Goal: Information Seeking & Learning: Learn about a topic

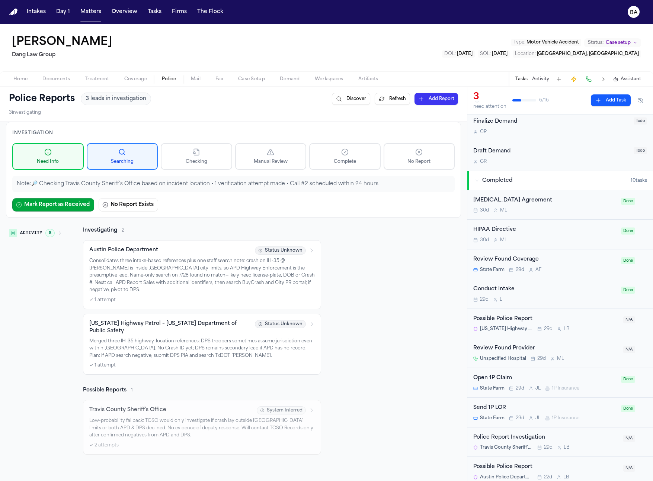
scroll to position [185, 0]
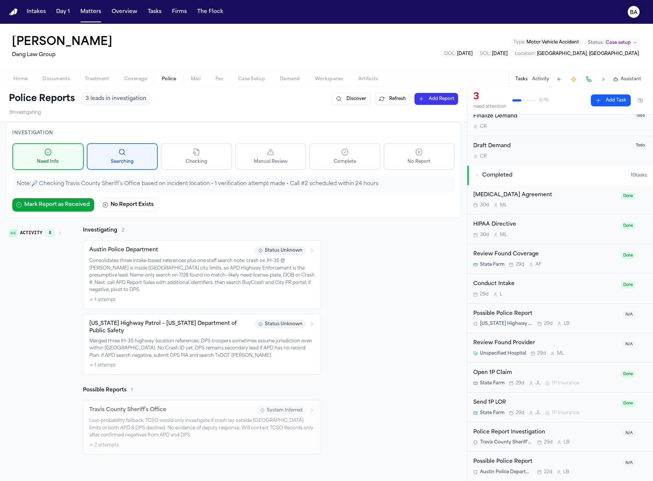
click at [634, 12] on text "BA" at bounding box center [634, 12] width 8 height 5
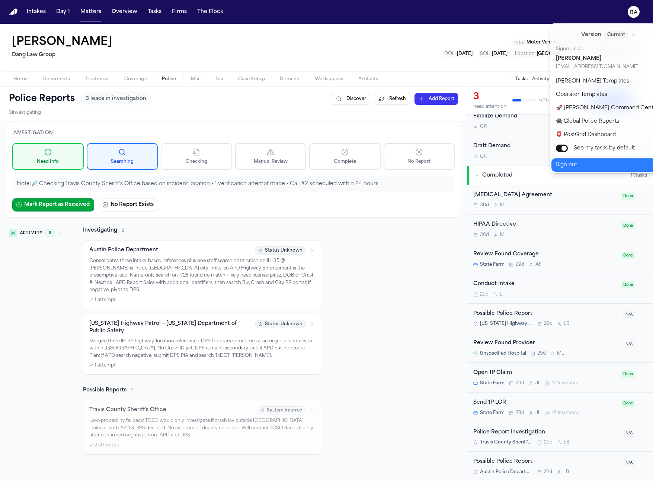
click at [580, 160] on button "Sign out" at bounding box center [613, 164] width 124 height 13
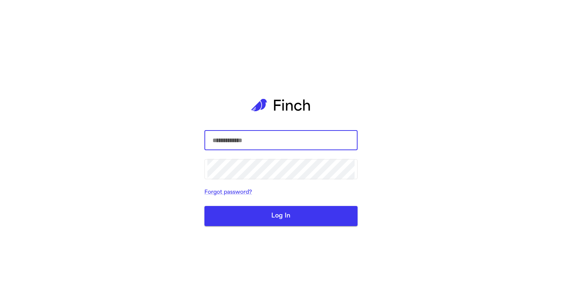
type input "**********"
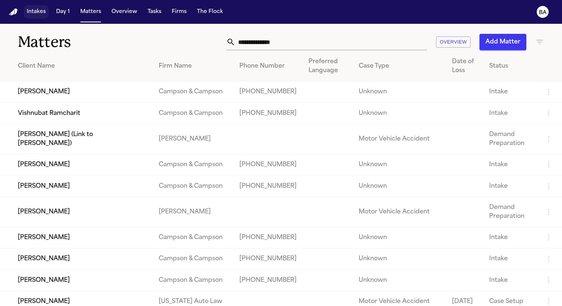
click at [36, 12] on button "Intakes" at bounding box center [36, 11] width 25 height 13
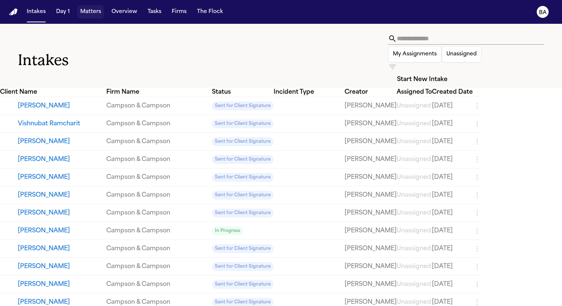
click at [93, 11] on button "Matters" at bounding box center [90, 11] width 27 height 13
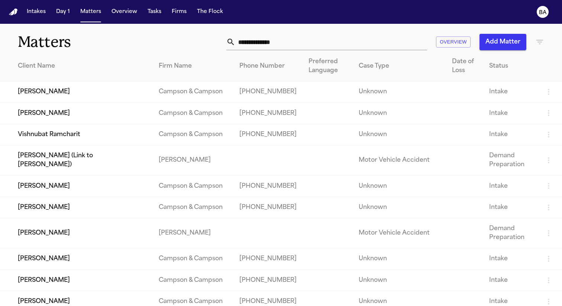
click at [371, 43] on input "text" at bounding box center [331, 42] width 192 height 16
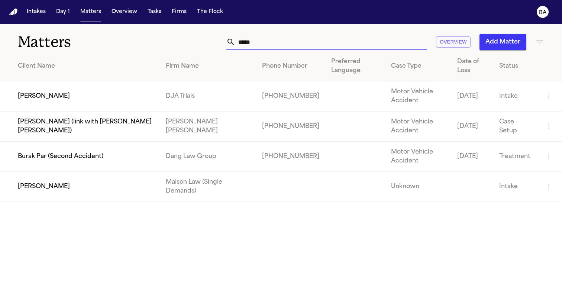
type input "*****"
click at [89, 94] on td "Alexander Ponce" at bounding box center [80, 96] width 160 height 30
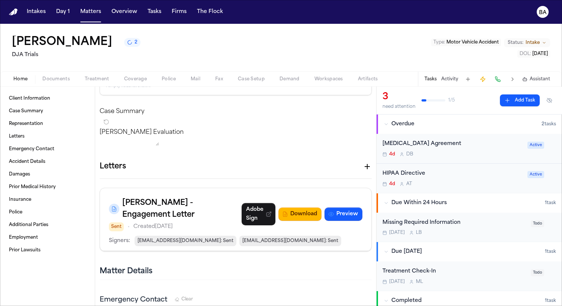
scroll to position [142, 0]
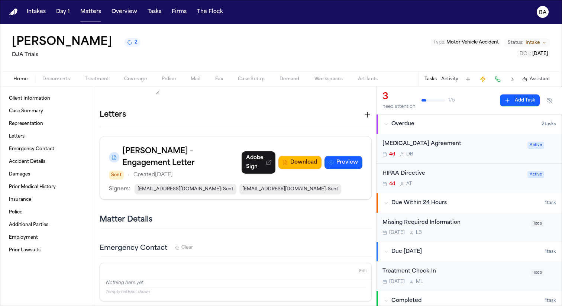
click at [300, 193] on span "jschwalbach@schwalbachlawgroup.com : Sent" at bounding box center [290, 189] width 102 height 10
click at [272, 172] on link "Adobe Sign" at bounding box center [259, 162] width 34 height 22
click at [237, 59] on div "Alexander Ponce 2 DJA Trials Type : Motor Vehicle Accident Status: Intake DOL :…" at bounding box center [281, 48] width 562 height 48
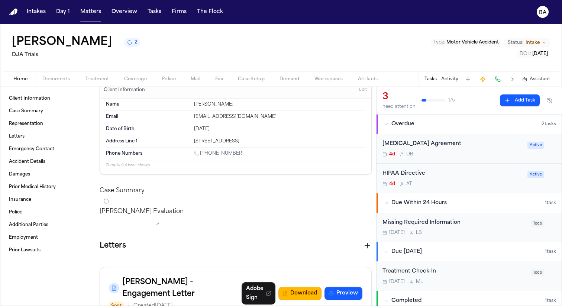
scroll to position [12, 0]
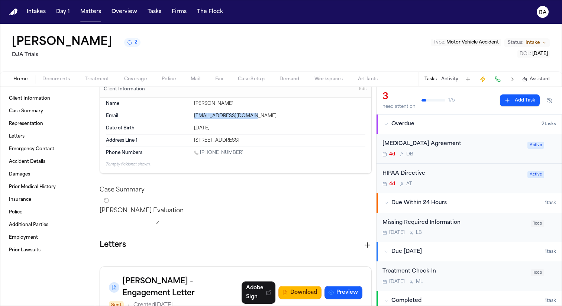
drag, startPoint x: 193, startPoint y: 117, endPoint x: 248, endPoint y: 116, distance: 55.8
click at [248, 116] on div "pedroponcejr@gmail.com" at bounding box center [279, 116] width 171 height 6
copy div "pedroponcejr@gmail.com"
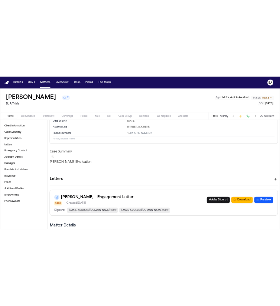
scroll to position [51, 0]
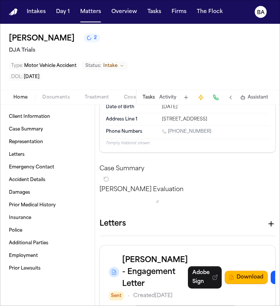
click at [269, 226] on icon "button" at bounding box center [271, 223] width 5 height 5
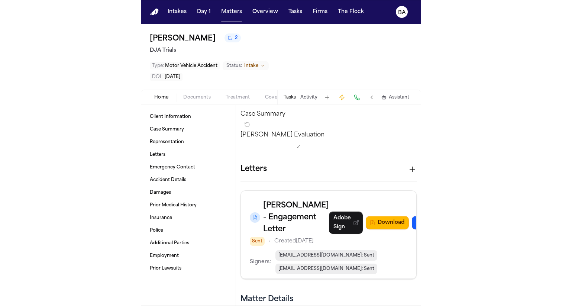
scroll to position [118, 0]
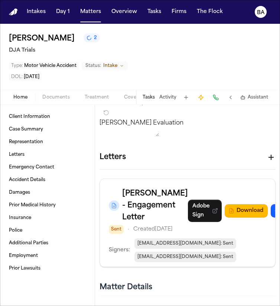
click at [267, 162] on icon "button" at bounding box center [271, 157] width 9 height 9
paste textarea "**********"
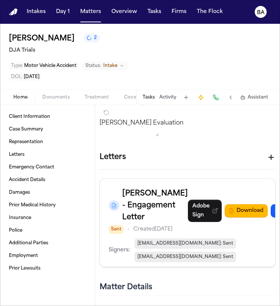
type textarea "**********"
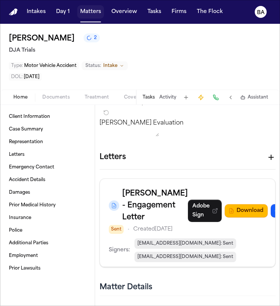
click at [90, 14] on button "Matters" at bounding box center [90, 11] width 27 height 13
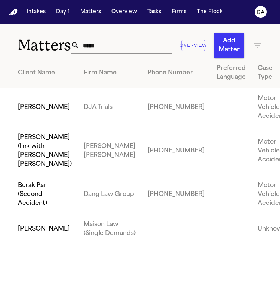
click at [120, 48] on input "*****" at bounding box center [126, 45] width 93 height 16
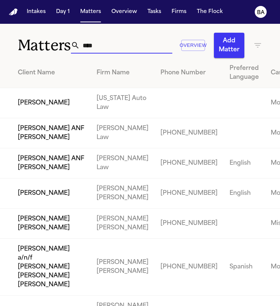
type input "****"
click at [55, 118] on td "[PERSON_NAME]" at bounding box center [45, 103] width 91 height 30
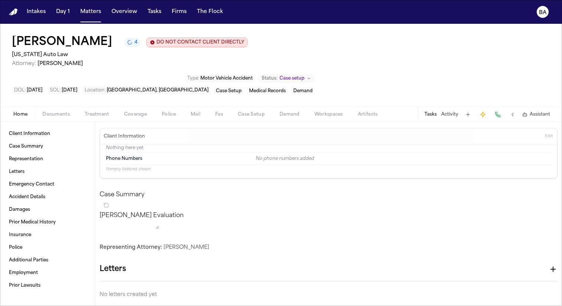
click at [141, 112] on span "Coverage" at bounding box center [135, 115] width 23 height 6
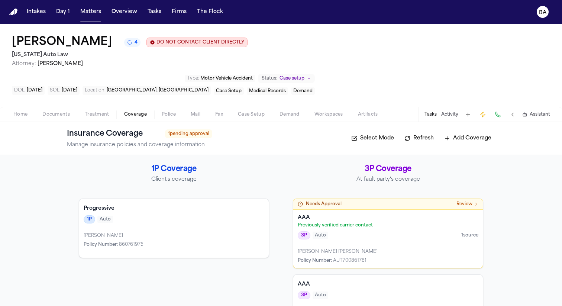
scroll to position [10, 0]
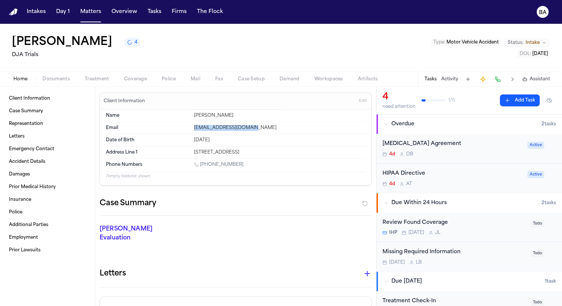
drag, startPoint x: 257, startPoint y: 128, endPoint x: 192, endPoint y: 128, distance: 64.7
click at [194, 128] on div "[EMAIL_ADDRESS][DOMAIN_NAME]" at bounding box center [279, 128] width 171 height 6
copy div "[EMAIL_ADDRESS][DOMAIN_NAME]"
click at [42, 10] on button "Intakes" at bounding box center [36, 11] width 25 height 13
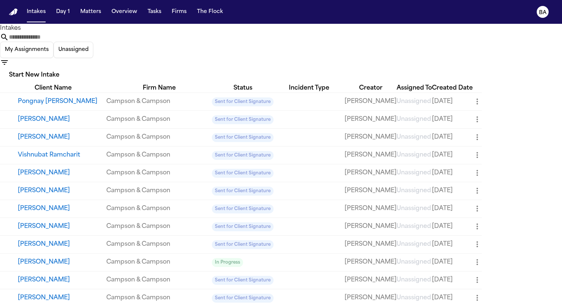
click at [8, 60] on icon "button" at bounding box center [4, 62] width 7 height 4
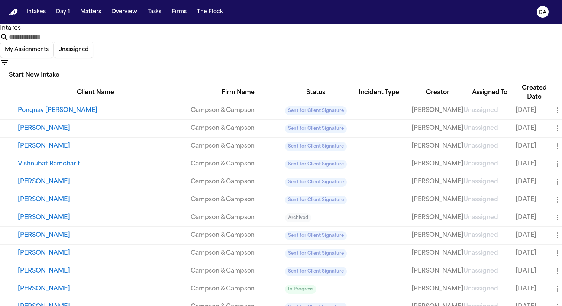
click at [322, 306] on div at bounding box center [281, 306] width 562 height 0
click at [68, 42] on input "text" at bounding box center [38, 37] width 59 height 9
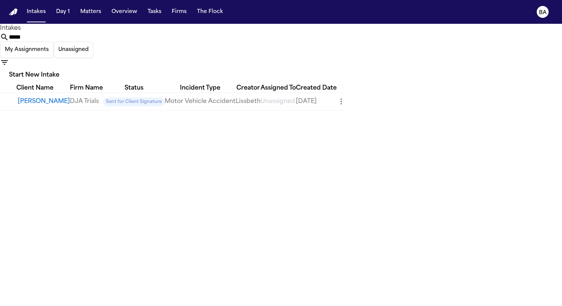
type input "*****"
click at [41, 97] on button "Alexander Ponce" at bounding box center [44, 101] width 52 height 9
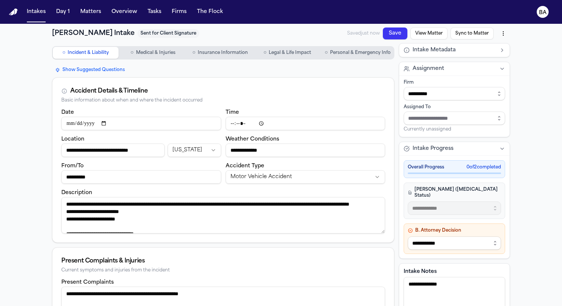
click at [360, 58] on button "○ Personal & Emergency Info" at bounding box center [358, 53] width 72 height 12
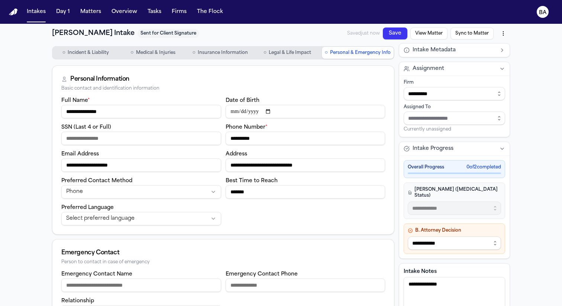
click at [388, 36] on button "Save" at bounding box center [395, 34] width 25 height 12
click at [468, 32] on button "Sync to Matter" at bounding box center [472, 34] width 43 height 12
click at [83, 55] on span "Incident & Liability" at bounding box center [88, 53] width 41 height 6
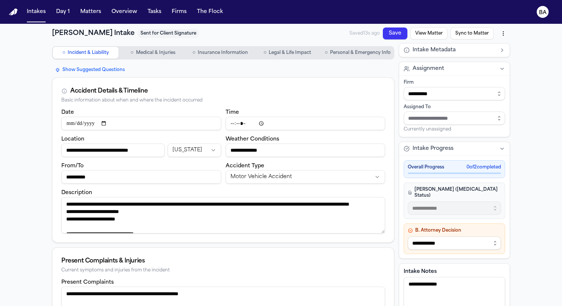
click at [94, 12] on button "Matters" at bounding box center [90, 11] width 27 height 13
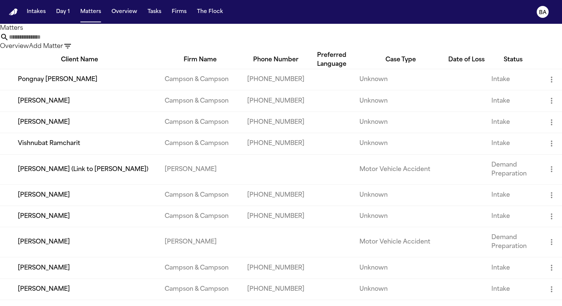
click at [68, 42] on input "text" at bounding box center [38, 37] width 59 height 9
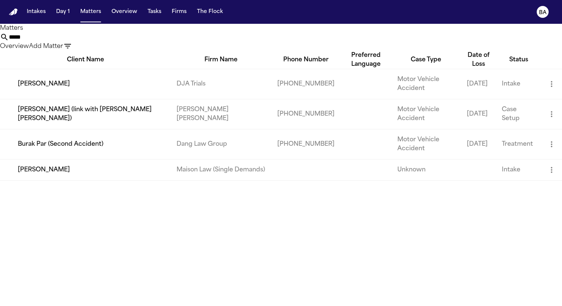
type input "*****"
click at [68, 90] on td "Alexander Ponce" at bounding box center [85, 84] width 171 height 30
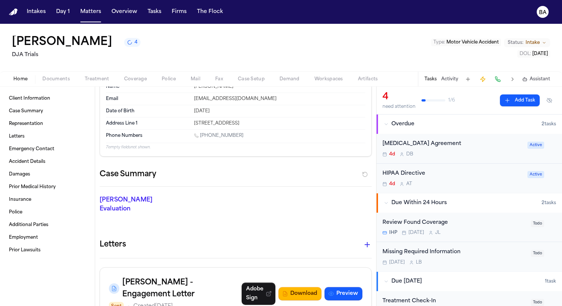
scroll to position [30, 0]
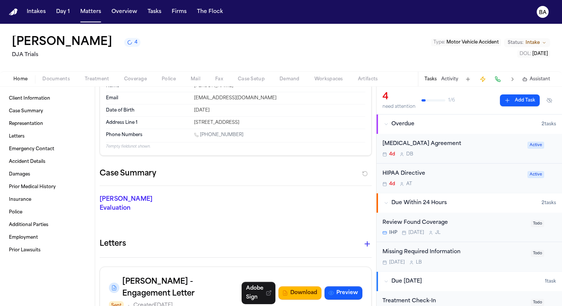
click at [365, 239] on icon "button" at bounding box center [367, 243] width 9 height 9
type textarea "**********"
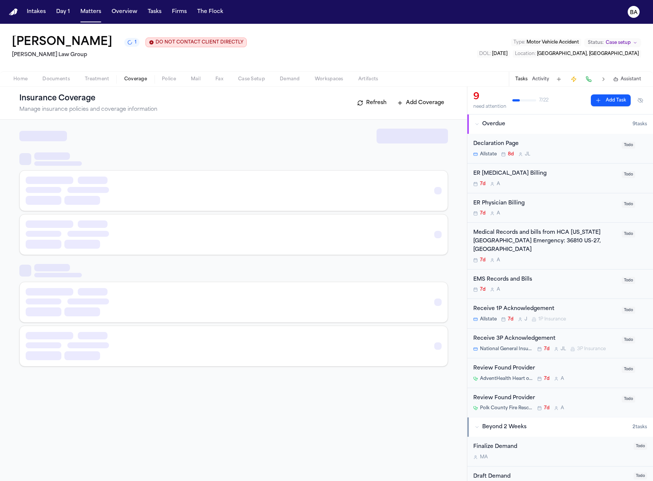
click at [136, 80] on span "Coverage" at bounding box center [135, 79] width 23 height 6
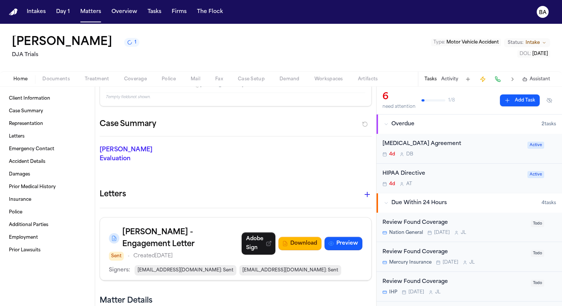
scroll to position [88, 0]
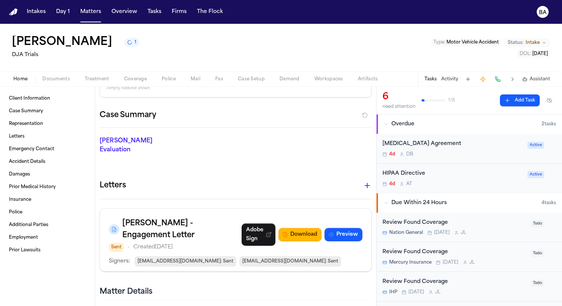
click at [161, 218] on h3 "[PERSON_NAME] - Engagement Letter" at bounding box center [181, 230] width 119 height 24
click at [161, 218] on h3 "Schwalbach - Engagement Letter" at bounding box center [181, 230] width 119 height 24
copy h3 "Schwalbach"
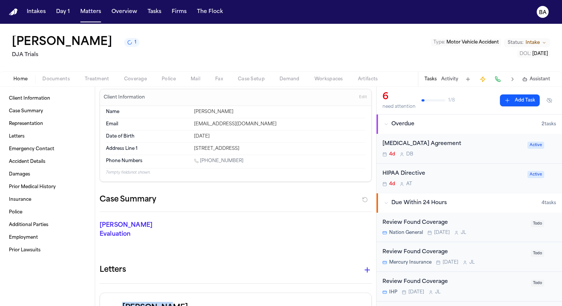
scroll to position [0, 0]
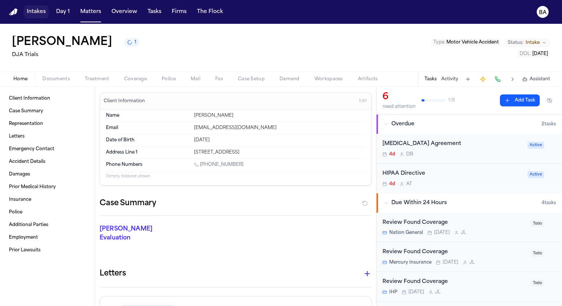
click at [42, 14] on button "Intakes" at bounding box center [36, 11] width 25 height 13
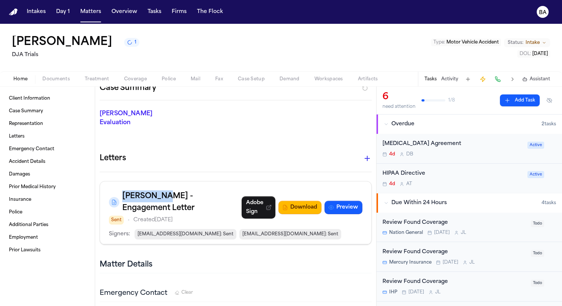
scroll to position [121, 0]
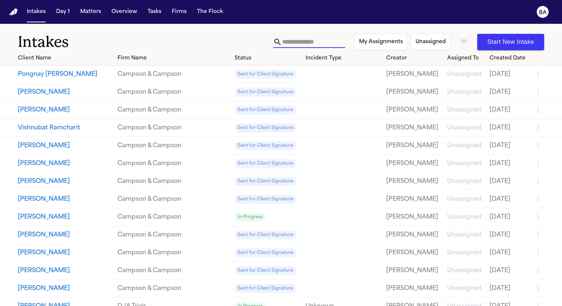
click at [294, 46] on input "text" at bounding box center [313, 42] width 63 height 12
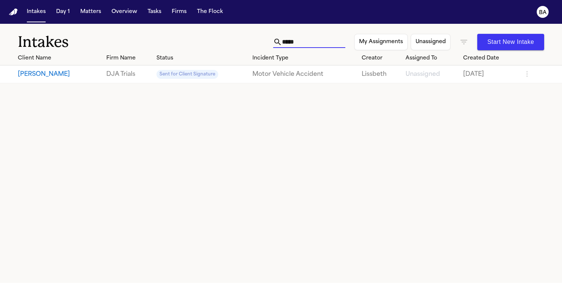
type input "*****"
click at [41, 71] on button "[PERSON_NAME]" at bounding box center [59, 74] width 83 height 9
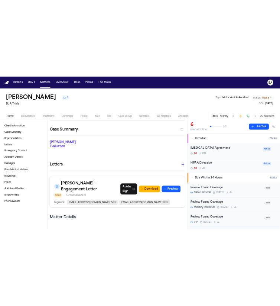
scroll to position [102, 0]
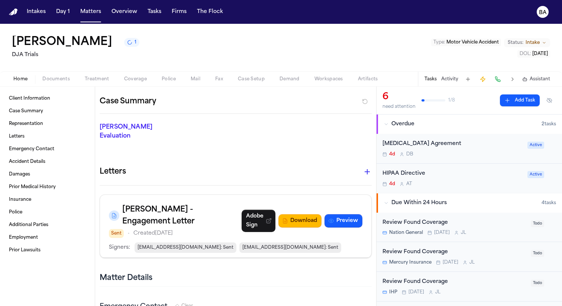
click at [363, 167] on icon "button" at bounding box center [367, 171] width 9 height 9
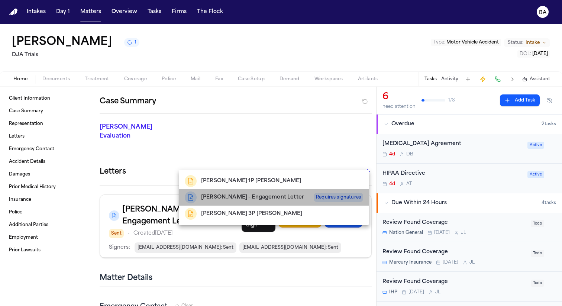
click at [322, 195] on span "Requires signatures" at bounding box center [338, 197] width 49 height 9
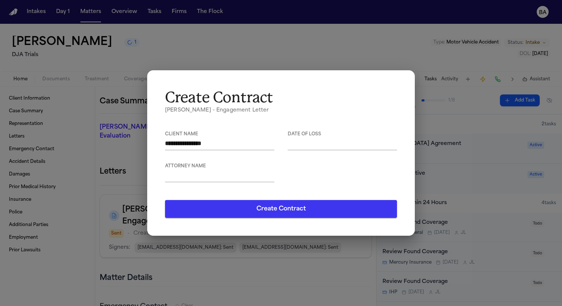
click at [239, 174] on textarea at bounding box center [219, 175] width 109 height 9
paste textarea "**********"
type textarea "**********"
click at [308, 147] on textarea at bounding box center [342, 143] width 109 height 9
type textarea "**********"
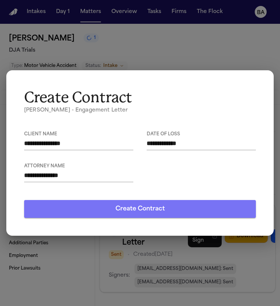
click at [205, 208] on button "Create Contract" at bounding box center [140, 209] width 232 height 18
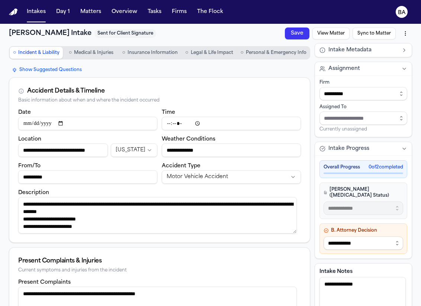
click at [334, 35] on button "View Matter" at bounding box center [330, 34] width 37 height 12
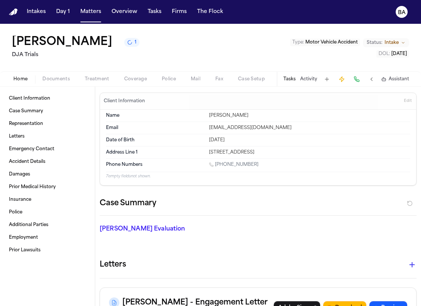
click at [52, 79] on span "Documents" at bounding box center [56, 79] width 28 height 6
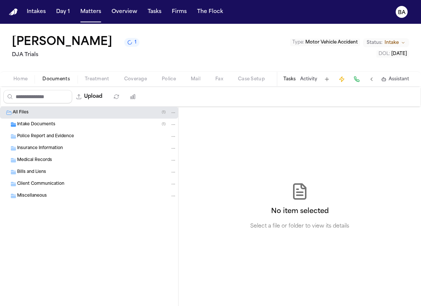
click at [16, 78] on span "Home" at bounding box center [20, 79] width 14 height 6
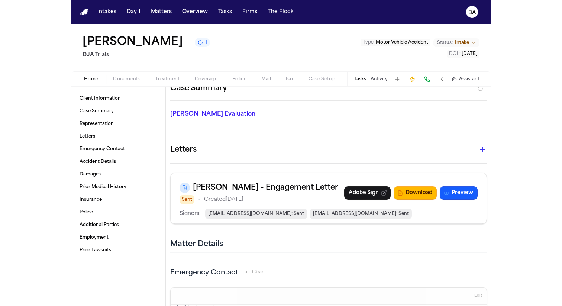
scroll to position [113, 0]
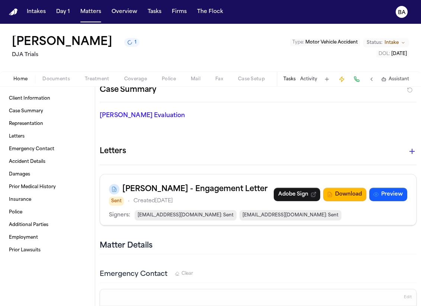
click at [151, 188] on h3 "[PERSON_NAME] - Engagement Letter" at bounding box center [194, 189] width 145 height 12
copy h3 "Schwalbach"
click at [409, 155] on icon "button" at bounding box center [412, 151] width 9 height 9
click at [372, 306] on div at bounding box center [210, 306] width 421 height 0
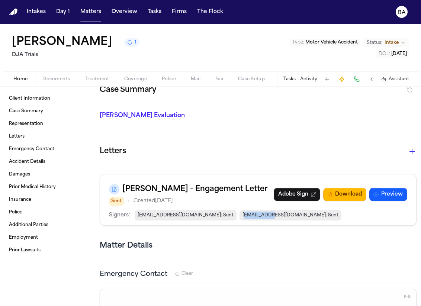
drag, startPoint x: 237, startPoint y: 215, endPoint x: 212, endPoint y: 216, distance: 24.9
click at [239, 216] on span "jschwalbach@schwalbachlawgroup.com : Sent" at bounding box center [290, 215] width 102 height 10
copy span "schwalbach"
click at [408, 147] on icon "button" at bounding box center [412, 151] width 9 height 9
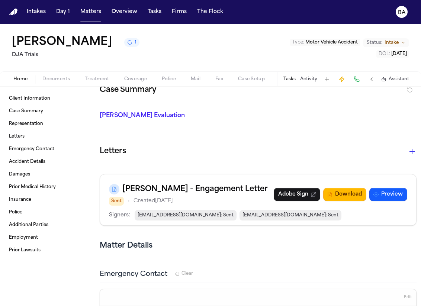
paste textarea "**********"
type textarea "**********"
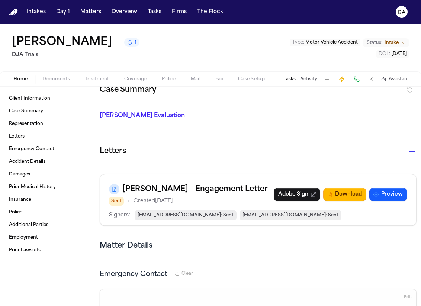
type textarea "**********"
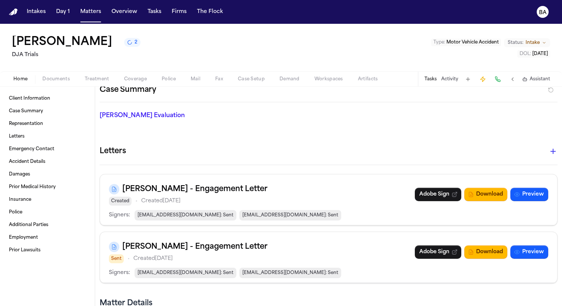
scroll to position [0, 0]
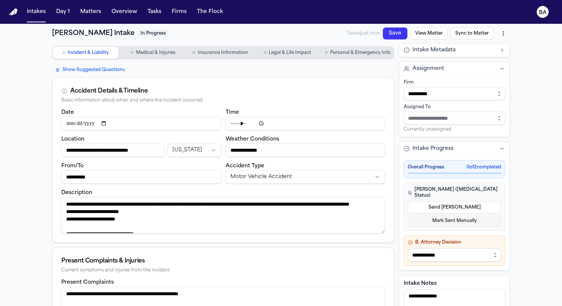
click at [342, 53] on span "Personal & Emergency Info" at bounding box center [360, 53] width 61 height 6
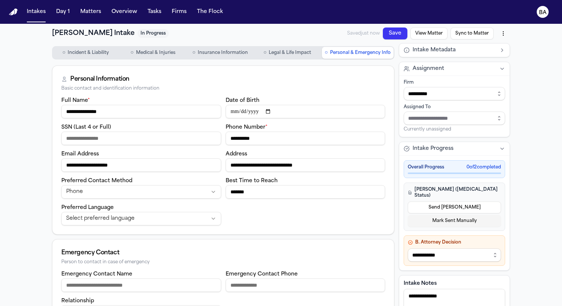
click at [433, 202] on button "Send LOE" at bounding box center [454, 208] width 93 height 12
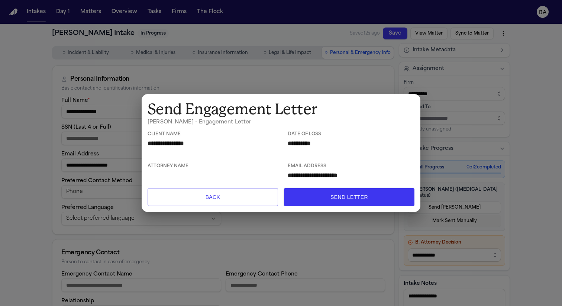
click at [245, 176] on textarea at bounding box center [211, 175] width 127 height 9
paste textarea "**********"
click at [150, 176] on textarea "**********" at bounding box center [211, 175] width 127 height 9
type textarea "**********"
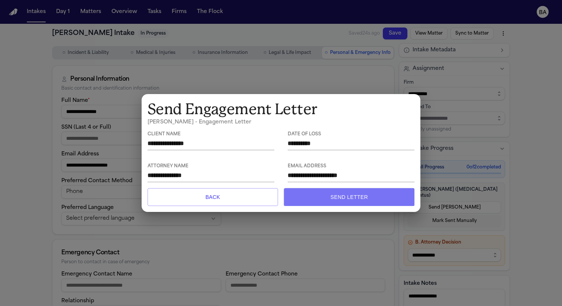
click at [347, 202] on button "Send Letter" at bounding box center [349, 197] width 131 height 18
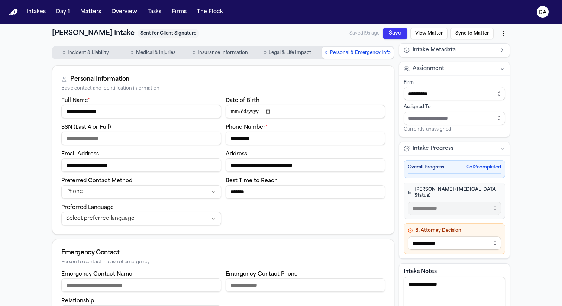
click at [430, 34] on button "View Matter" at bounding box center [429, 34] width 37 height 12
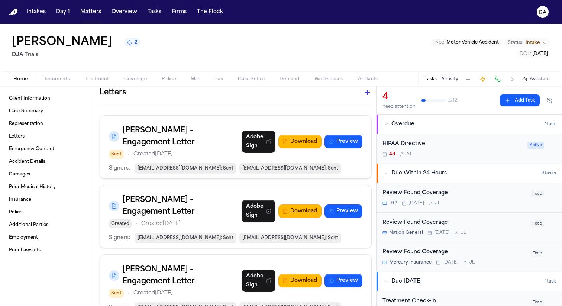
scroll to position [178, 0]
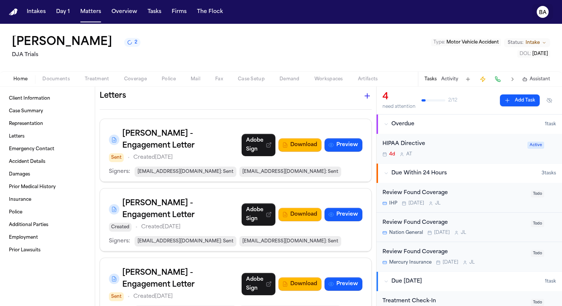
click at [547, 14] on icon "BA" at bounding box center [543, 12] width 12 height 12
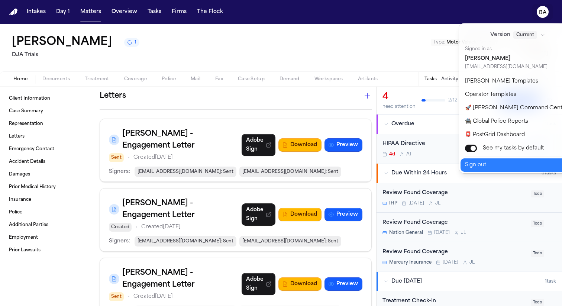
click at [490, 164] on button "Sign out" at bounding box center [523, 164] width 124 height 13
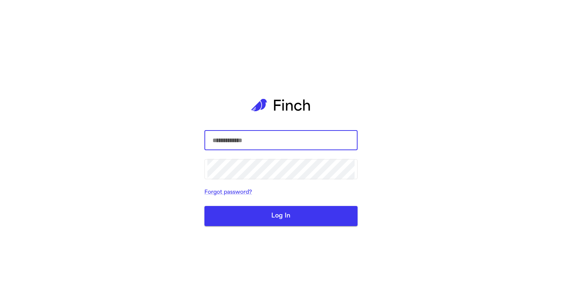
click at [488, 26] on div "​ ​ Forgot password? Log In" at bounding box center [281, 153] width 562 height 306
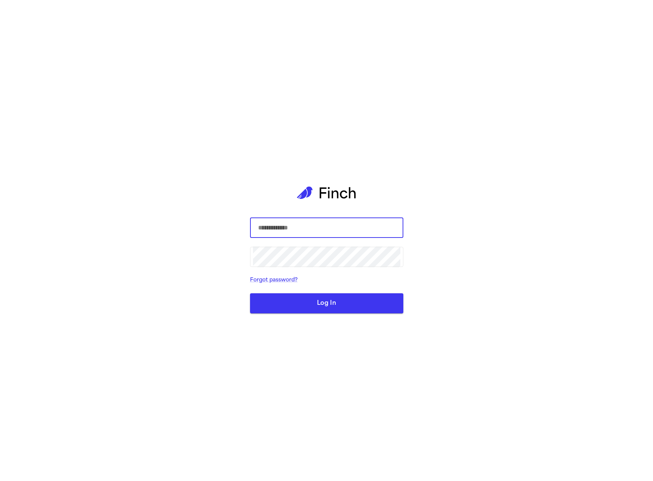
type input "**********"
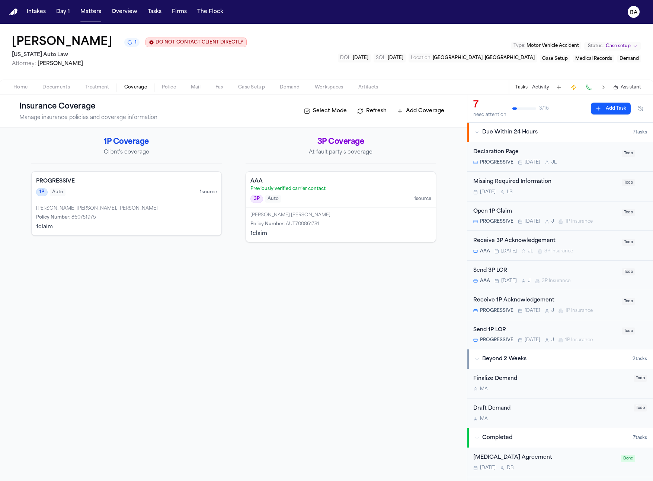
click at [124, 45] on button "1" at bounding box center [131, 42] width 15 height 9
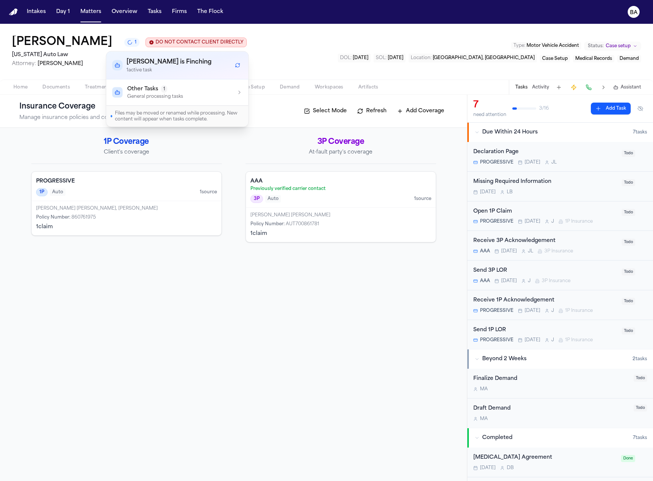
click at [176, 90] on div "Other Tasks 1" at bounding box center [155, 89] width 56 height 7
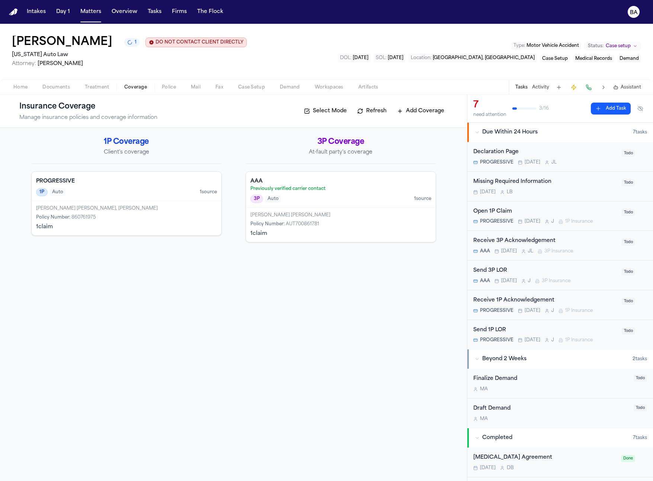
click at [371, 280] on div "1P Coverage Client's coverage PROGRESSIVE 1P Auto 1 source [PERSON_NAME] [PERSO…" at bounding box center [233, 304] width 467 height 353
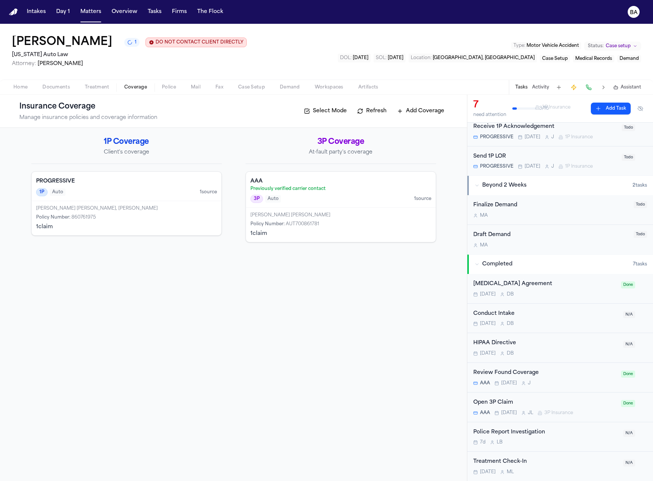
click at [370, 90] on span "Artifacts" at bounding box center [368, 87] width 20 height 6
click at [124, 87] on span "Coverage" at bounding box center [135, 87] width 23 height 6
click at [342, 177] on div "AAA Previously verified carrier contact 3P Auto 1 source" at bounding box center [341, 190] width 190 height 36
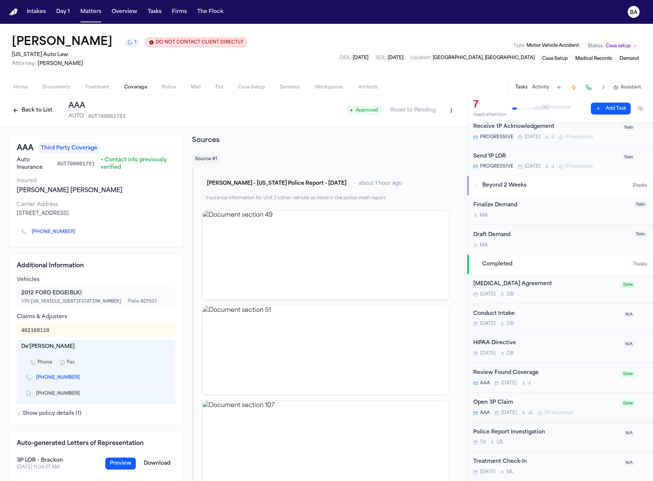
click at [45, 110] on button "Back to List" at bounding box center [32, 110] width 47 height 12
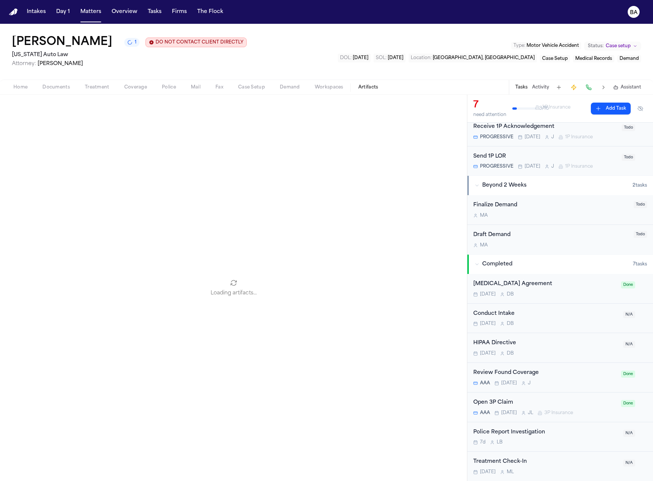
click at [367, 85] on span "Artifacts" at bounding box center [368, 87] width 20 height 6
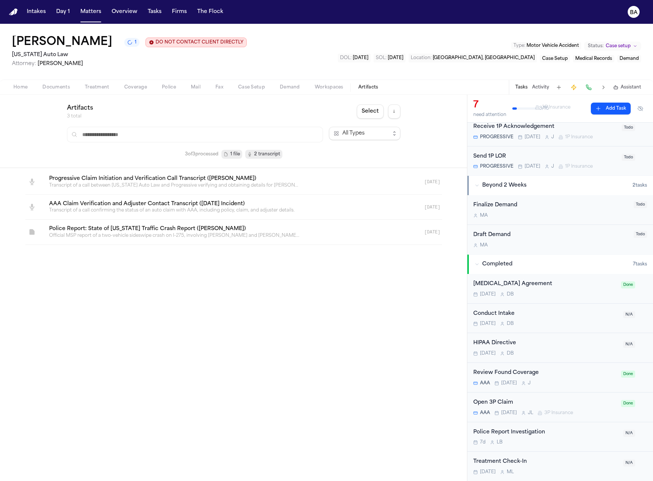
click at [183, 173] on link at bounding box center [224, 182] width 363 height 25
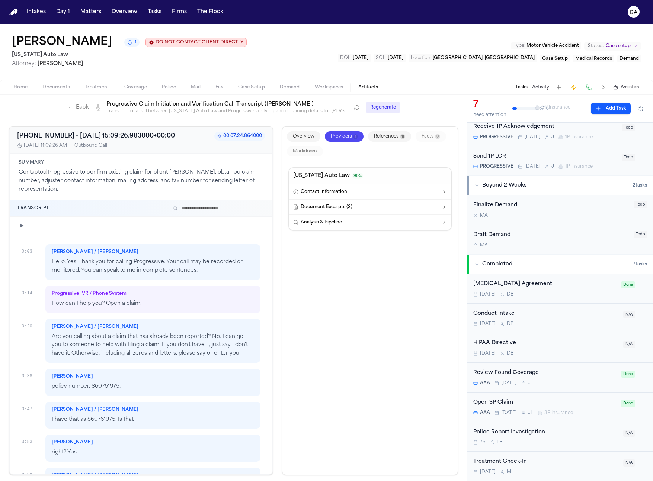
click at [77, 111] on link "Back" at bounding box center [78, 107] width 22 height 7
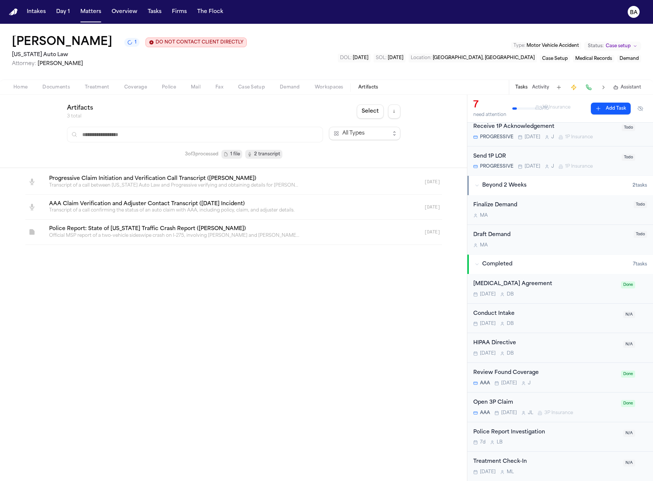
click at [85, 202] on link at bounding box center [224, 207] width 363 height 25
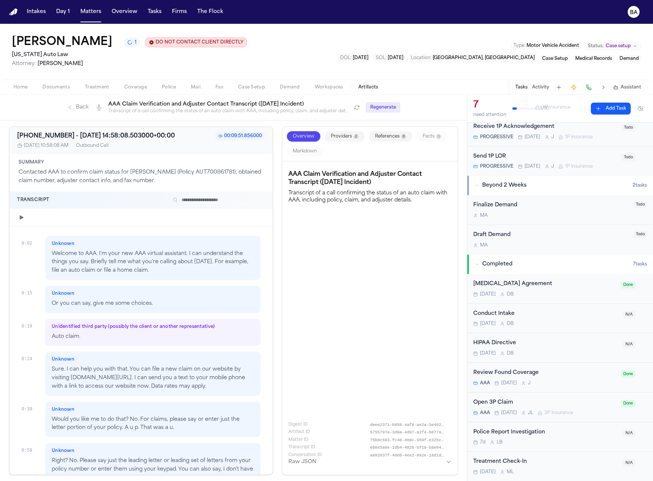
click at [78, 108] on link "Back" at bounding box center [78, 107] width 22 height 7
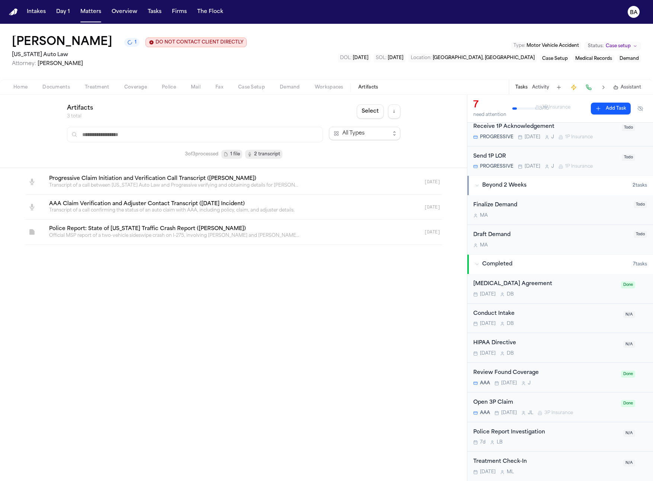
click at [89, 231] on link at bounding box center [224, 232] width 363 height 25
click at [194, 182] on link at bounding box center [224, 182] width 363 height 25
